Goal: Information Seeking & Learning: Check status

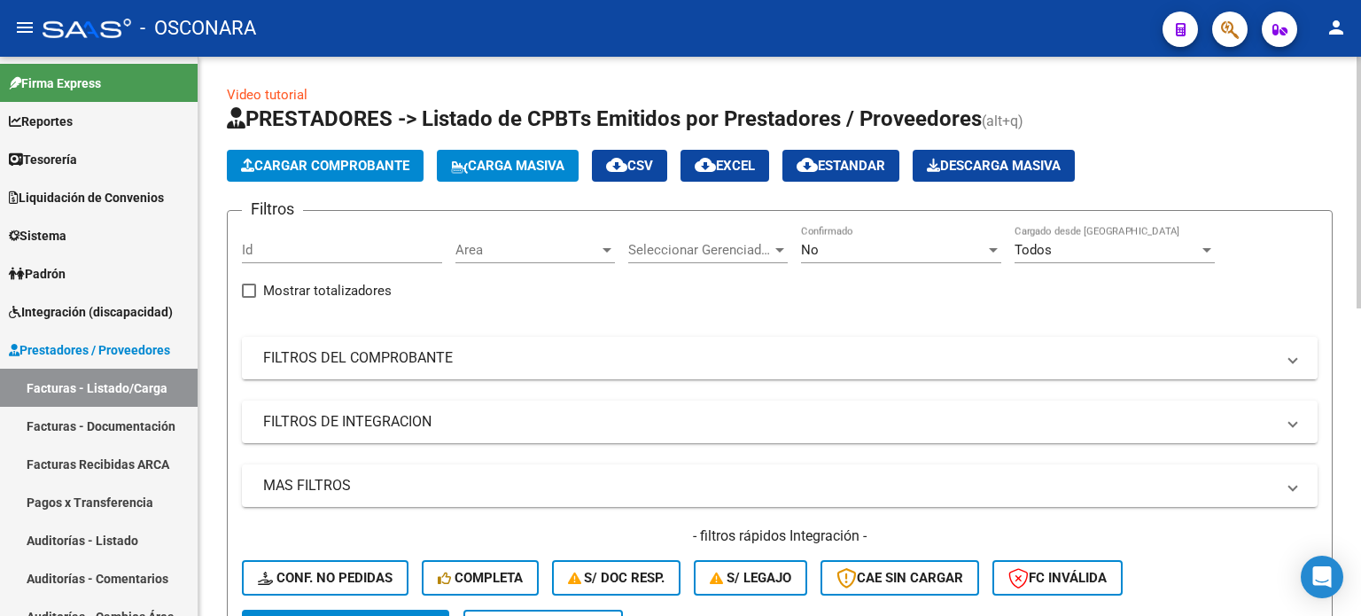
click at [429, 365] on mat-panel-title "FILTROS DEL COMPROBANTE" at bounding box center [769, 357] width 1012 height 19
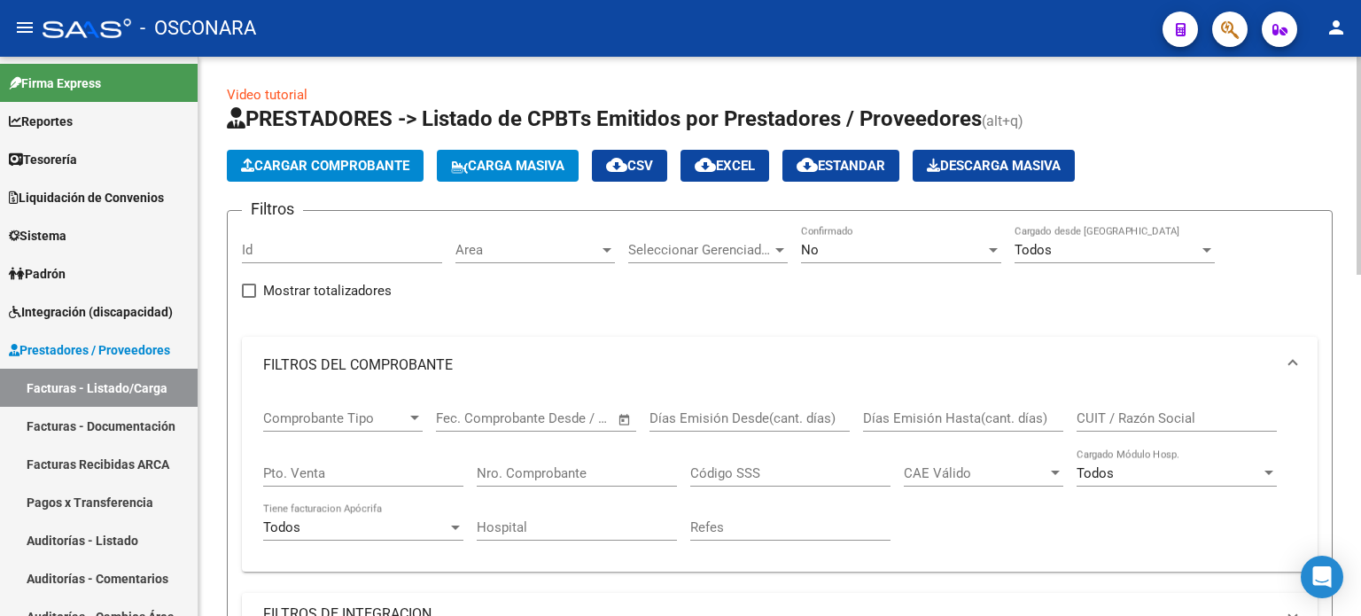
click at [386, 465] on input "Pto. Venta" at bounding box center [363, 473] width 200 height 16
type input "6"
click at [535, 469] on input "Nro. Comprobante" at bounding box center [577, 473] width 200 height 16
click at [828, 254] on div "No" at bounding box center [893, 250] width 184 height 16
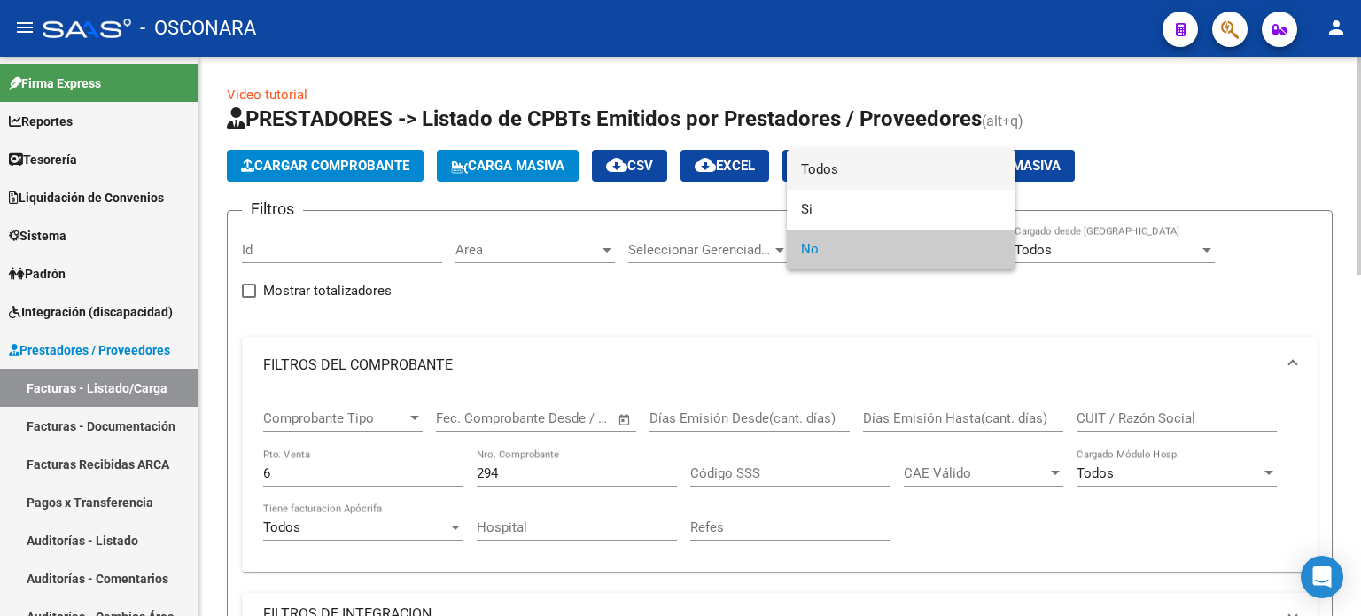
click at [838, 167] on span "Todos" at bounding box center [901, 170] width 200 height 40
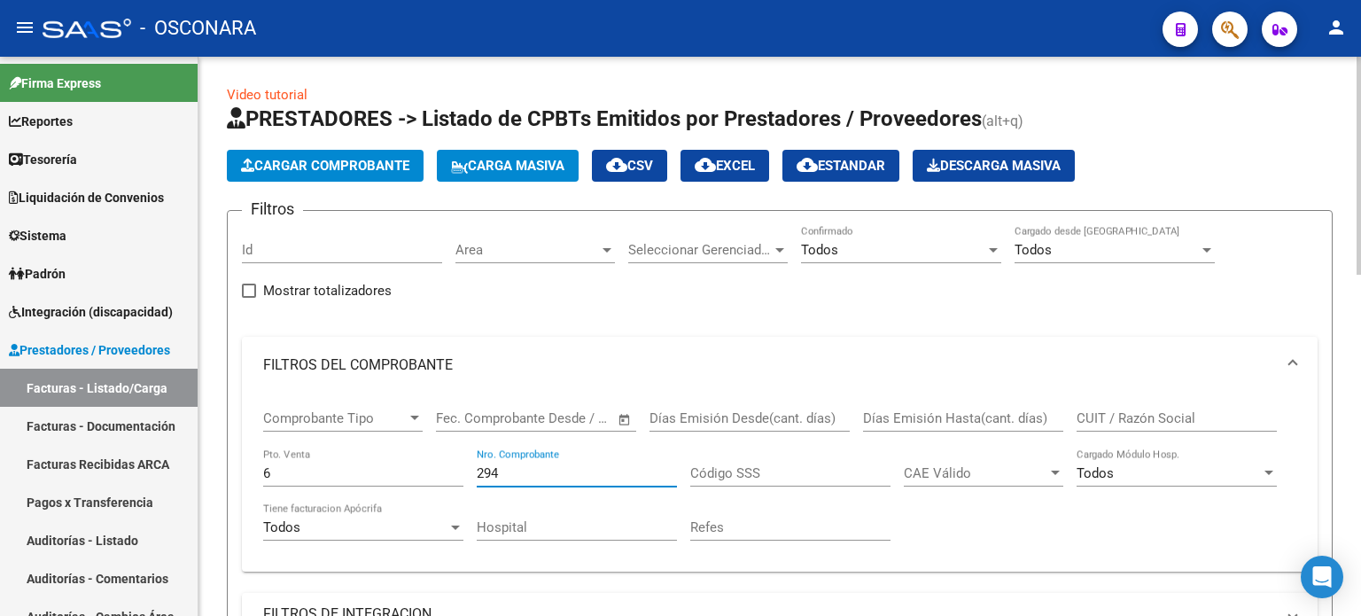
click at [517, 474] on input "294" at bounding box center [577, 473] width 200 height 16
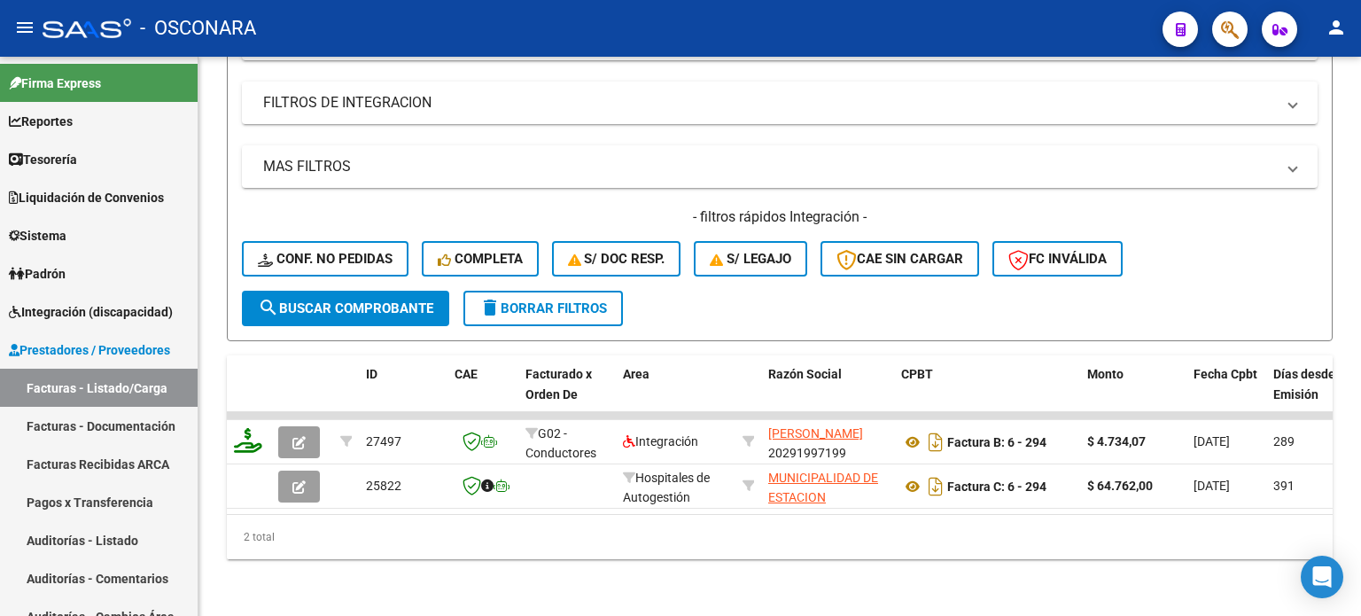
type input "293"
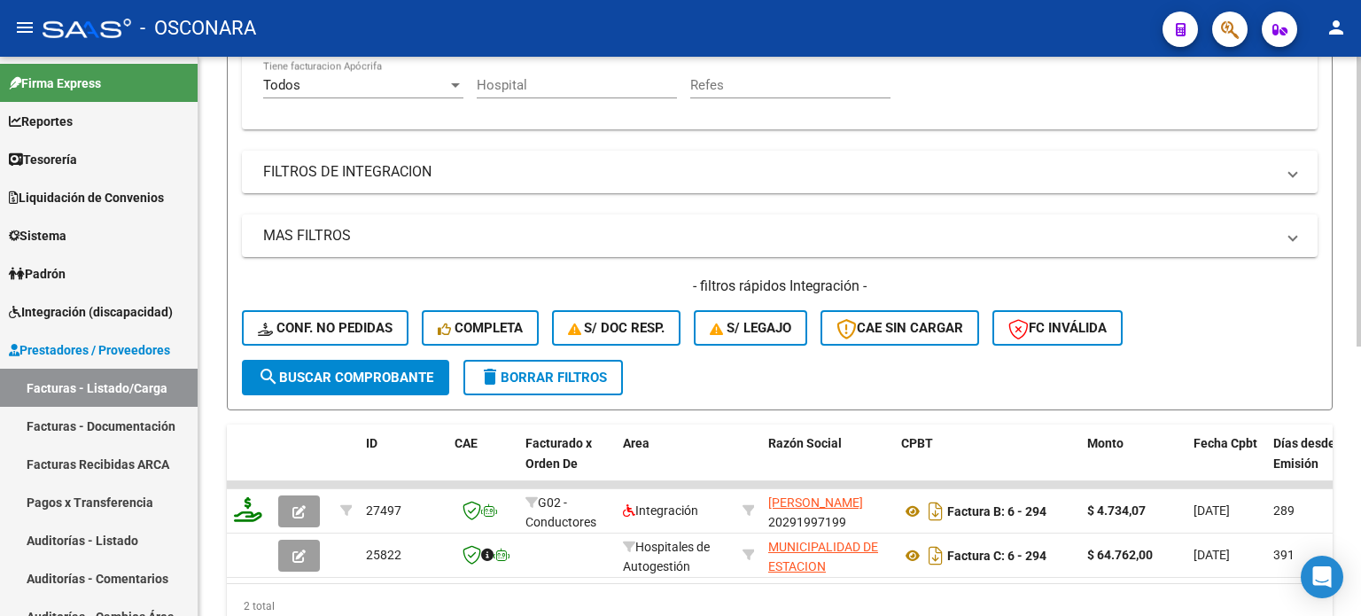
scroll to position [344, 0]
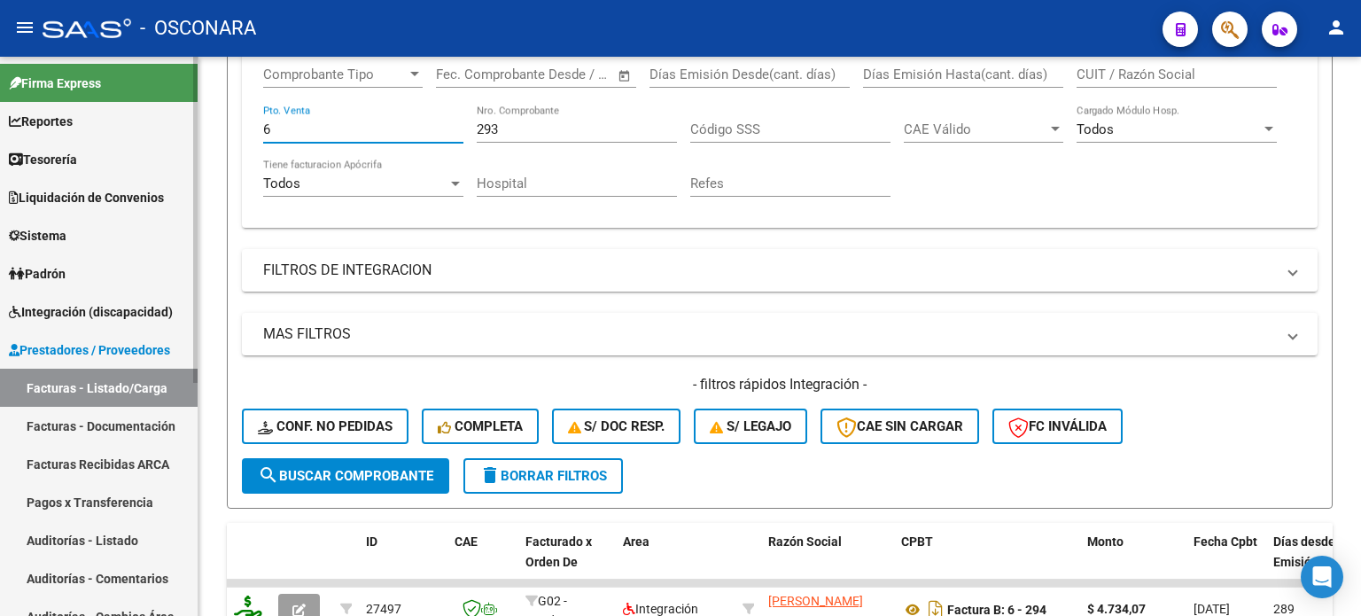
drag, startPoint x: 309, startPoint y: 126, endPoint x: 78, endPoint y: 129, distance: 231.3
click at [82, 130] on mat-sidenav-container "Firma Express Reportes Ingresos Percibidos Análisis de todos los conceptos deta…" at bounding box center [680, 336] width 1361 height 559
type input "4"
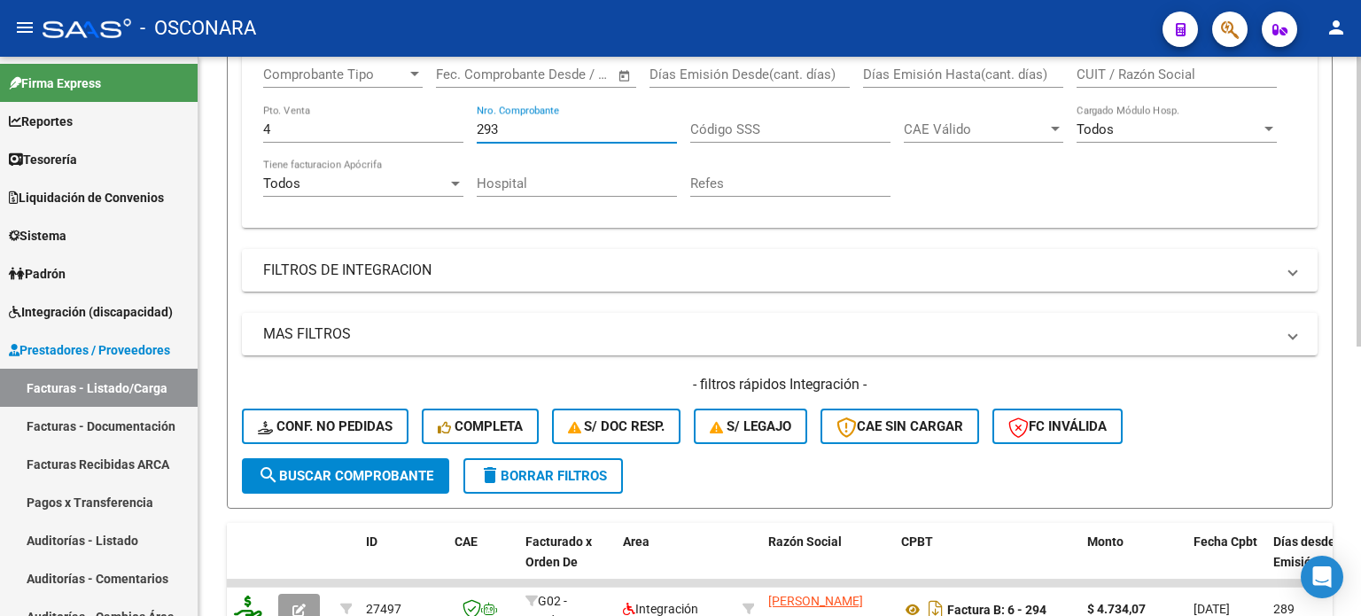
drag, startPoint x: 528, startPoint y: 128, endPoint x: 362, endPoint y: 128, distance: 166.6
click at [370, 128] on div "Comprobante Tipo Comprobante Tipo Start date – End date Fec. Comprobante Desde …" at bounding box center [779, 132] width 1033 height 164
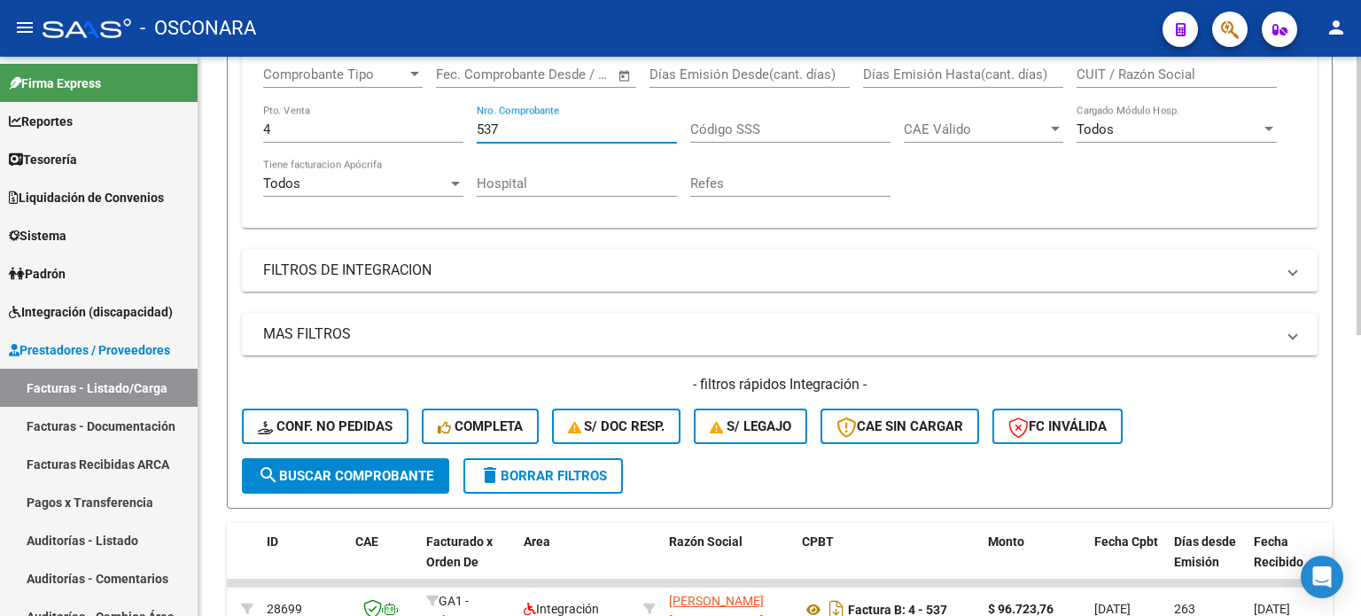
drag, startPoint x: 498, startPoint y: 128, endPoint x: 317, endPoint y: 128, distance: 180.8
click at [320, 128] on div "Comprobante Tipo Comprobante Tipo Start date – End date Fec. Comprobante Desde …" at bounding box center [779, 132] width 1033 height 164
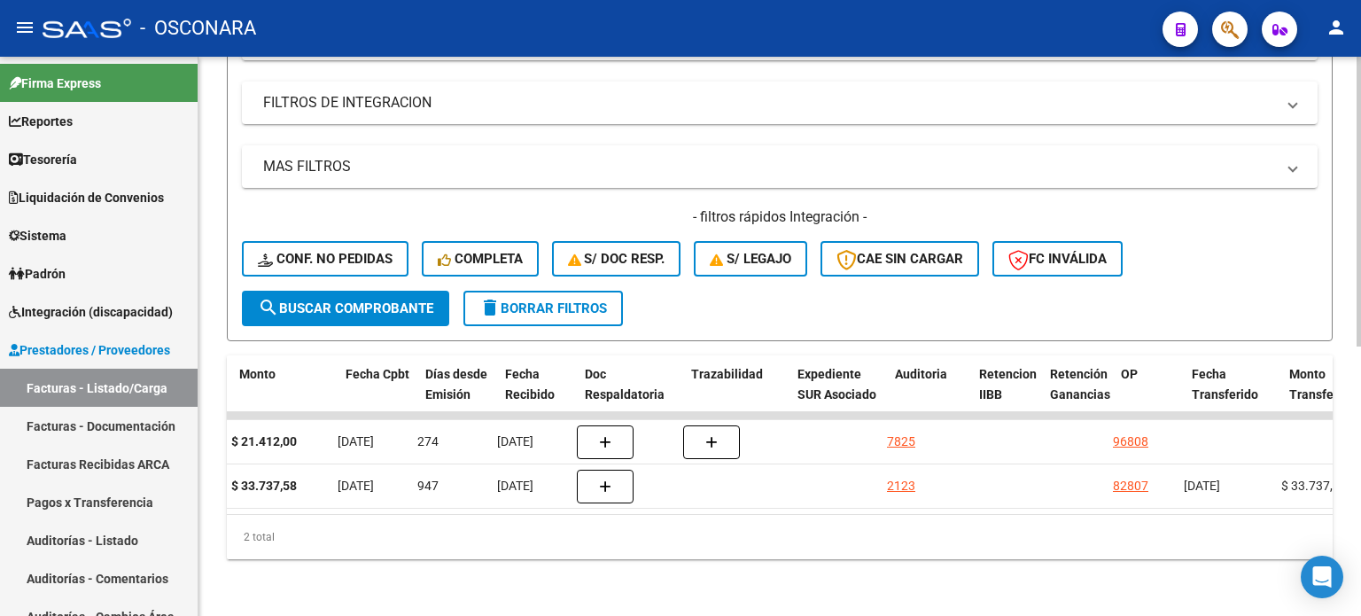
scroll to position [0, 14]
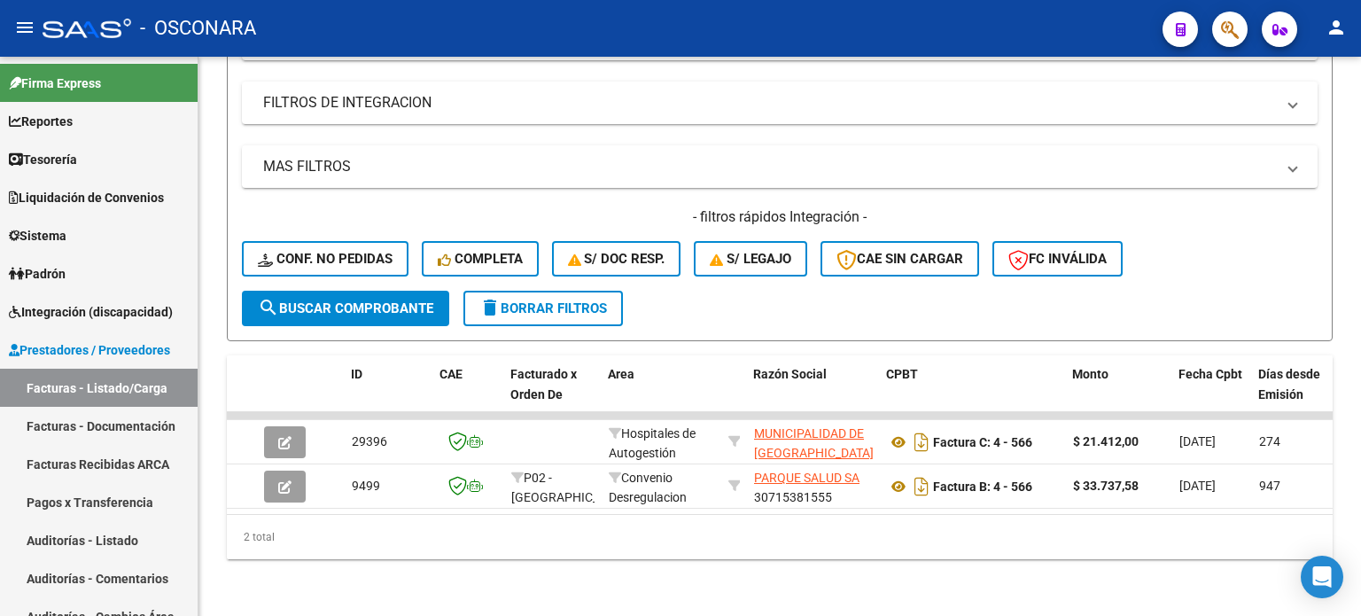
type input "566"
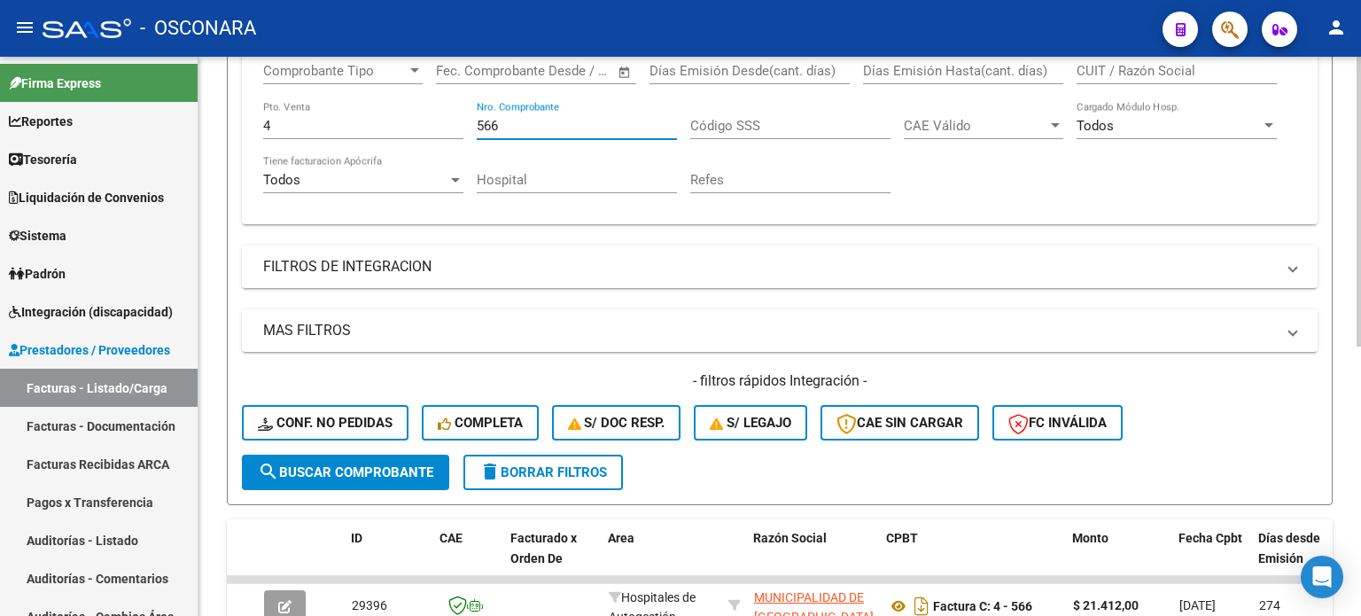
scroll to position [344, 0]
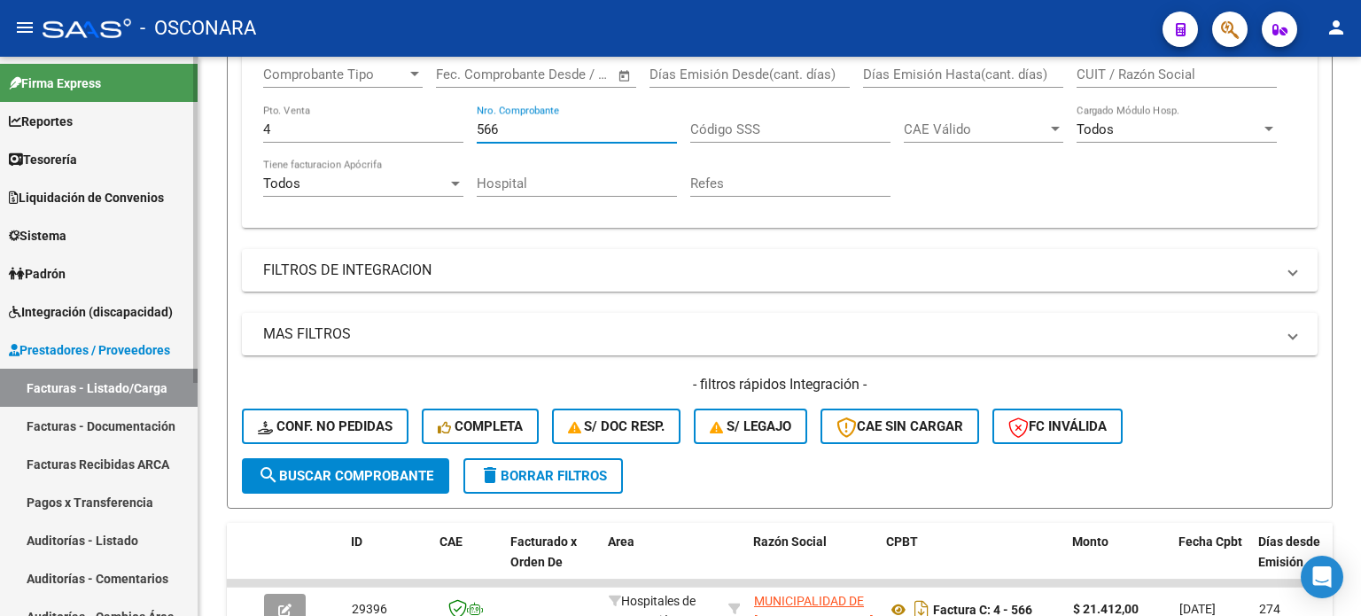
drag, startPoint x: 305, startPoint y: 126, endPoint x: 114, endPoint y: 140, distance: 191.1
click at [125, 138] on mat-sidenav-container "Firma Express Reportes Ingresos Percibidos Análisis de todos los conceptos deta…" at bounding box center [680, 336] width 1361 height 559
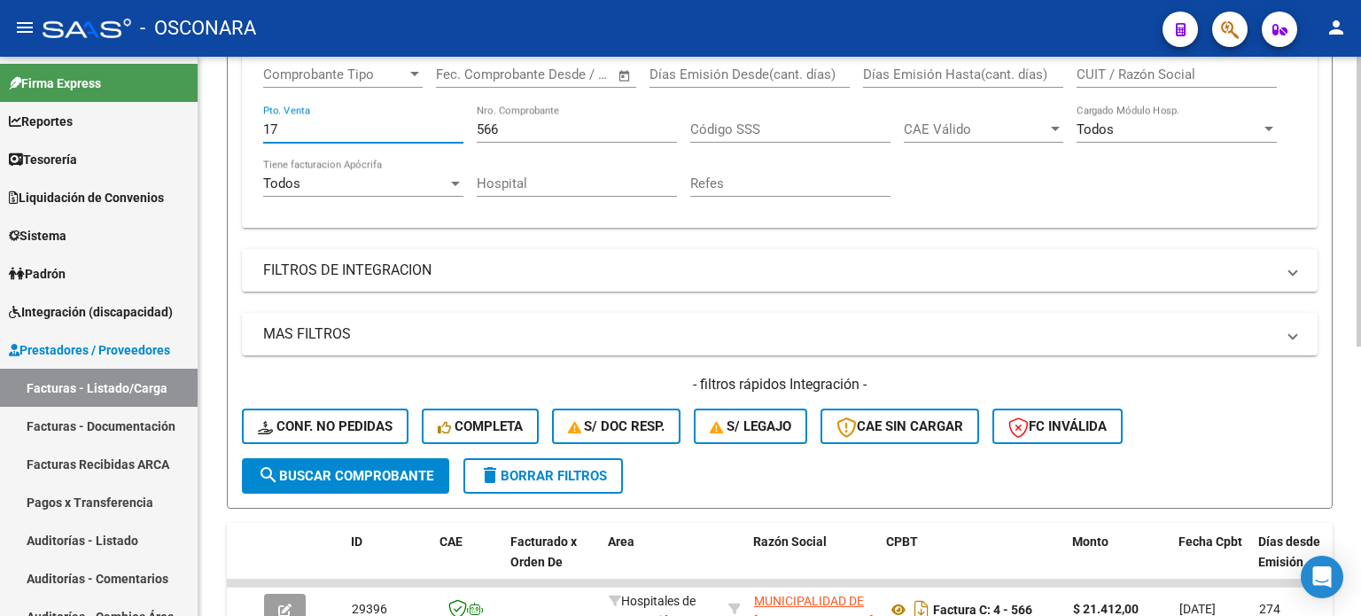
type input "17"
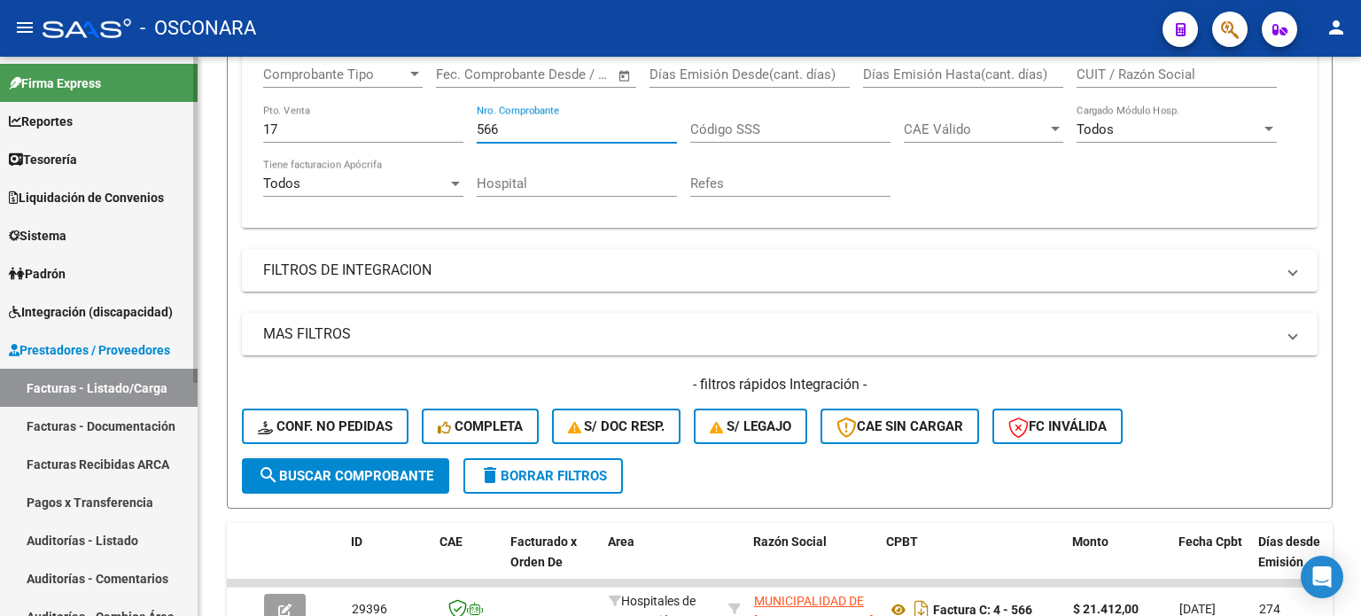
drag, startPoint x: 507, startPoint y: 129, endPoint x: 174, endPoint y: 123, distance: 333.3
click at [188, 128] on mat-sidenav-container "Firma Express Reportes Ingresos Percibidos Análisis de todos los conceptos deta…" at bounding box center [680, 336] width 1361 height 559
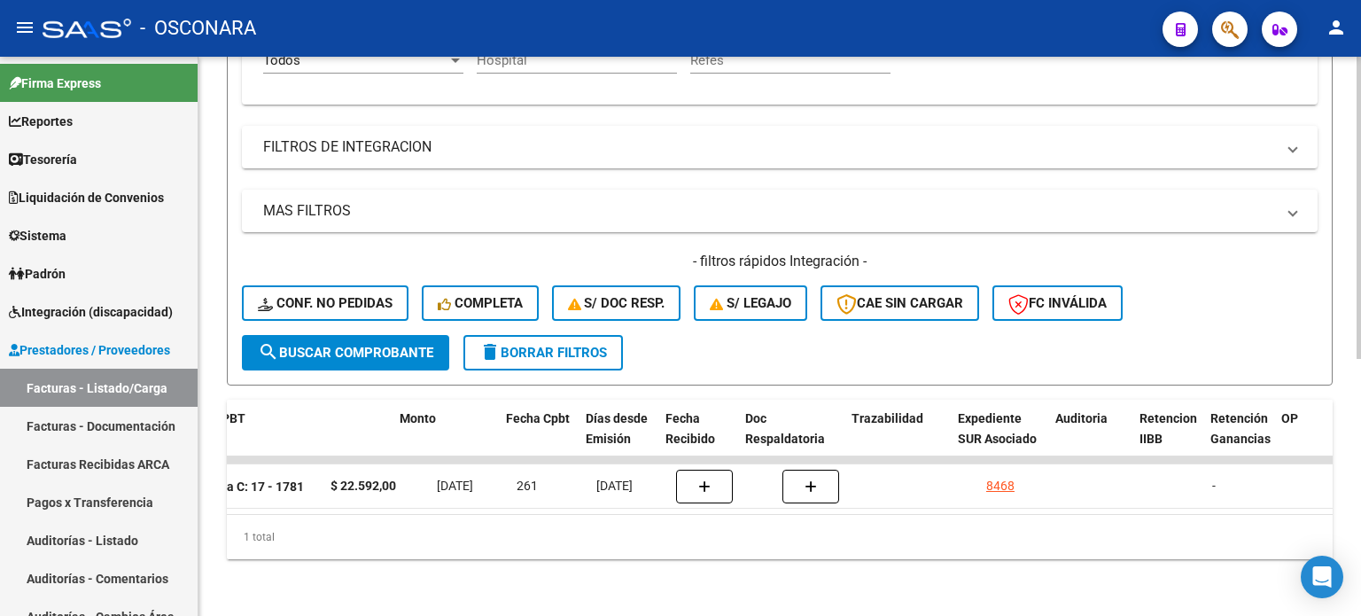
scroll to position [0, 778]
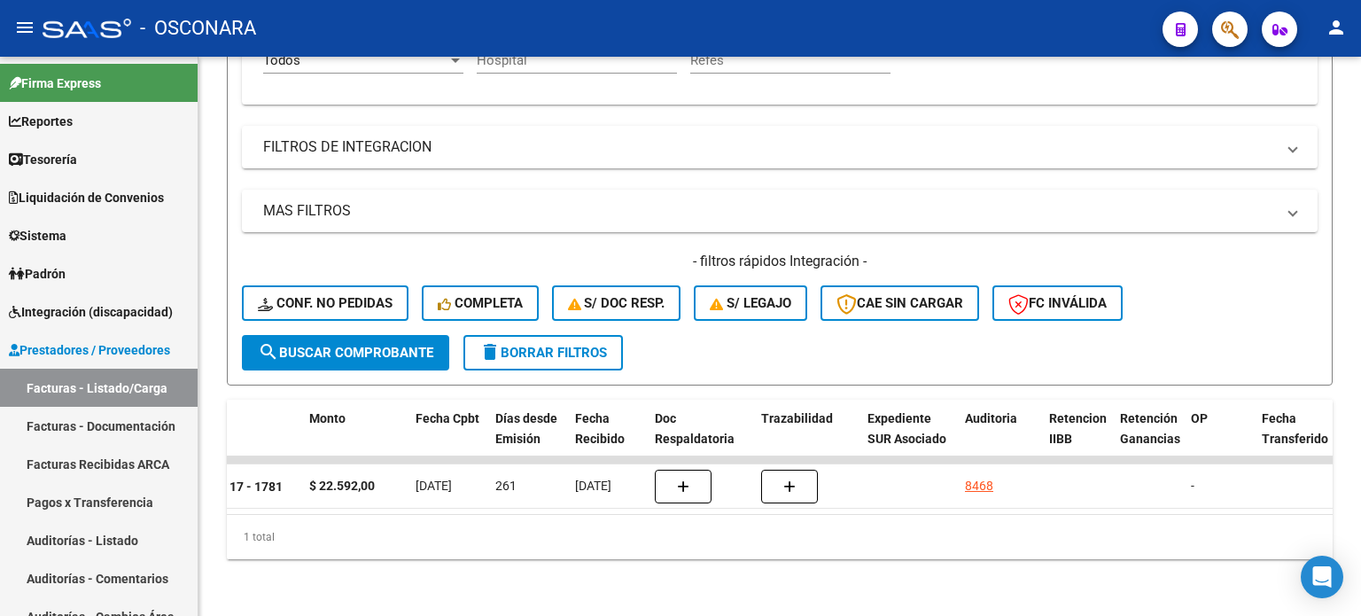
type input "1781"
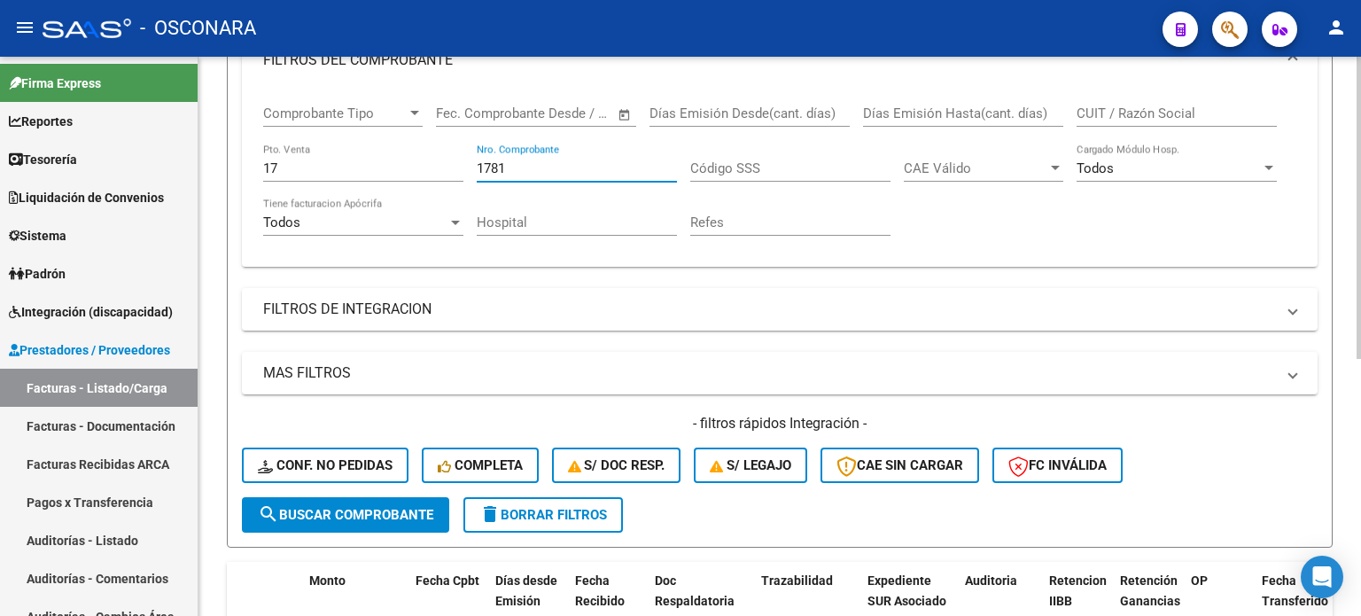
scroll to position [300, 0]
